Goal: Task Accomplishment & Management: Use online tool/utility

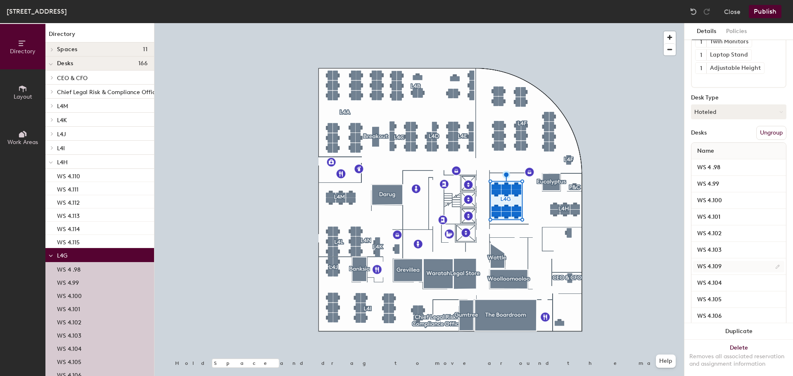
scroll to position [83, 0]
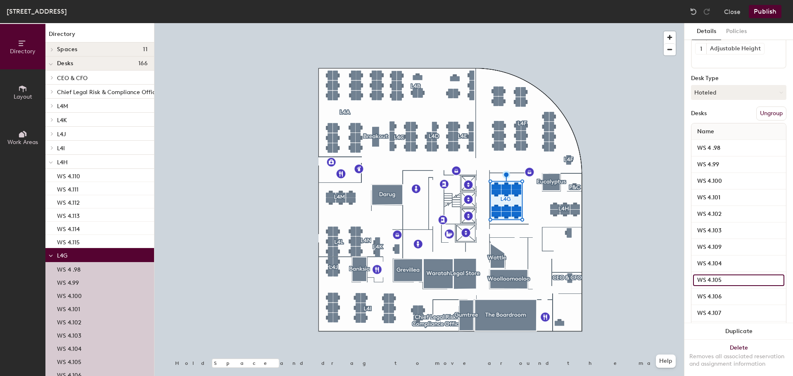
click at [772, 279] on input "WS 4.105" at bounding box center [738, 281] width 91 height 12
click at [766, 279] on input "WS 4.105" at bounding box center [738, 281] width 91 height 12
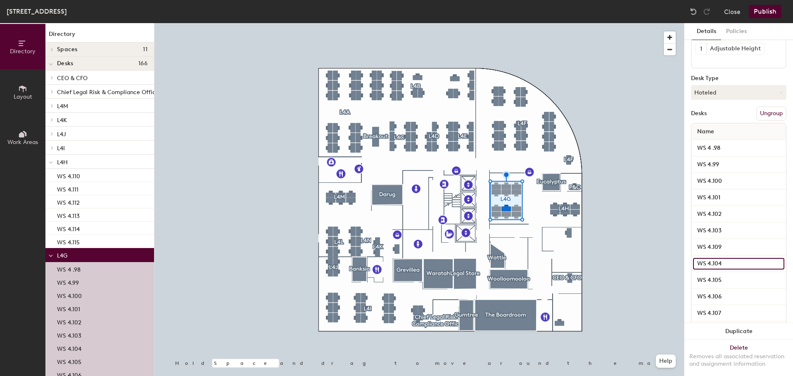
click at [730, 268] on input "WS 4.104" at bounding box center [738, 264] width 91 height 12
click at [728, 255] on div "WS 4.109" at bounding box center [738, 247] width 95 height 17
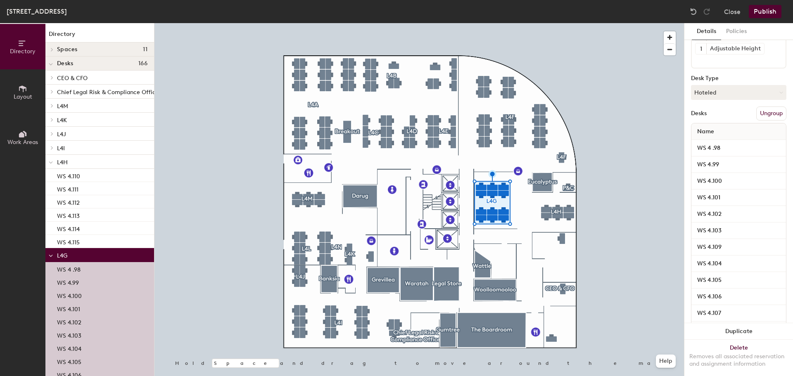
scroll to position [117, 0]
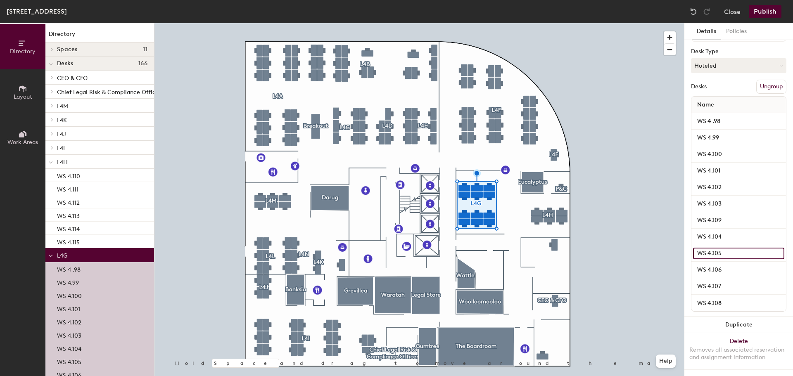
click at [729, 248] on input "WS 4.105" at bounding box center [738, 254] width 91 height 12
click at [742, 221] on div "WS 4.109" at bounding box center [738, 220] width 95 height 17
click at [770, 248] on input "WS 4.105" at bounding box center [738, 254] width 91 height 12
click at [775, 248] on input "WS 4.105" at bounding box center [738, 254] width 91 height 12
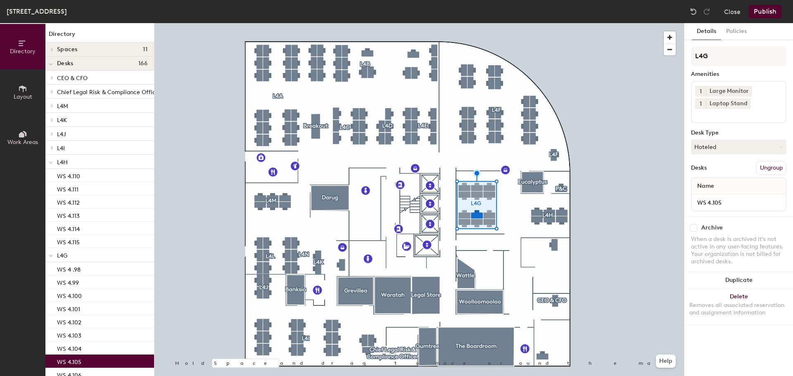
scroll to position [0, 0]
click at [747, 89] on icon at bounding box center [748, 91] width 6 height 6
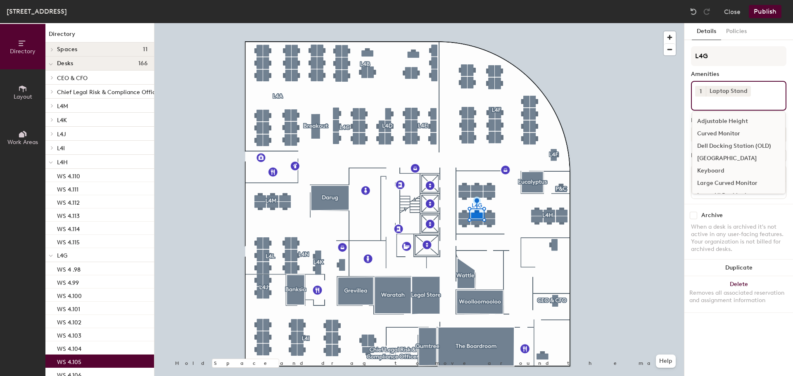
click at [744, 103] on input at bounding box center [732, 102] width 74 height 10
click at [723, 185] on div "Twin Monitors" at bounding box center [738, 184] width 93 height 12
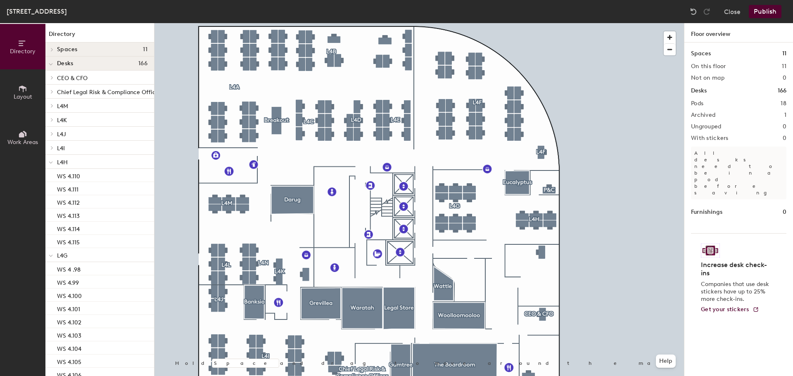
click at [764, 13] on button "Publish" at bounding box center [765, 11] width 33 height 13
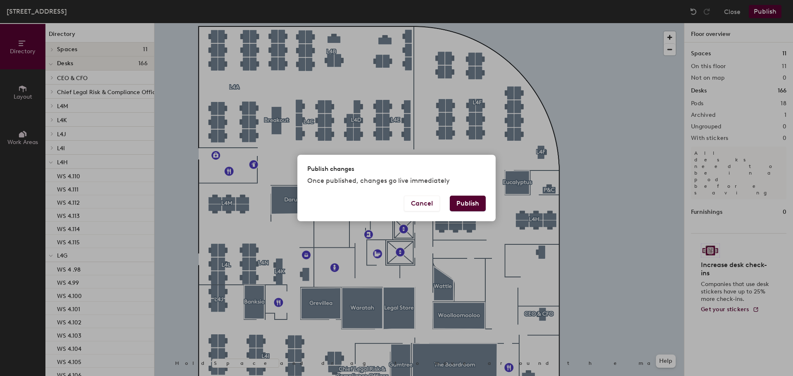
click at [463, 199] on button "Publish" at bounding box center [468, 204] width 36 height 16
